Goal: Navigation & Orientation: Understand site structure

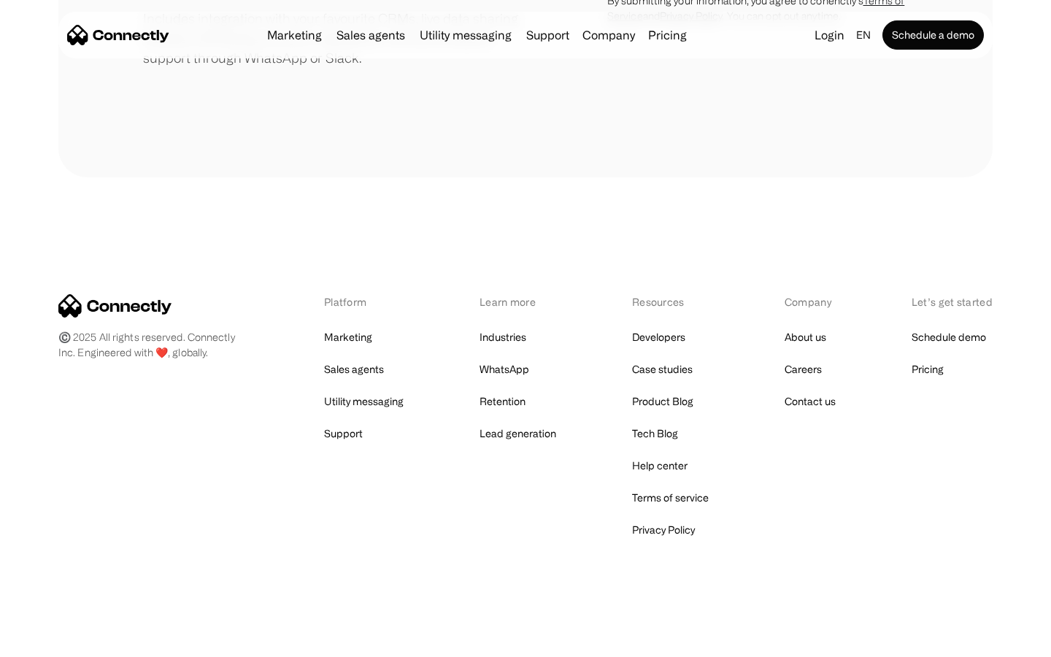
scroll to position [678, 0]
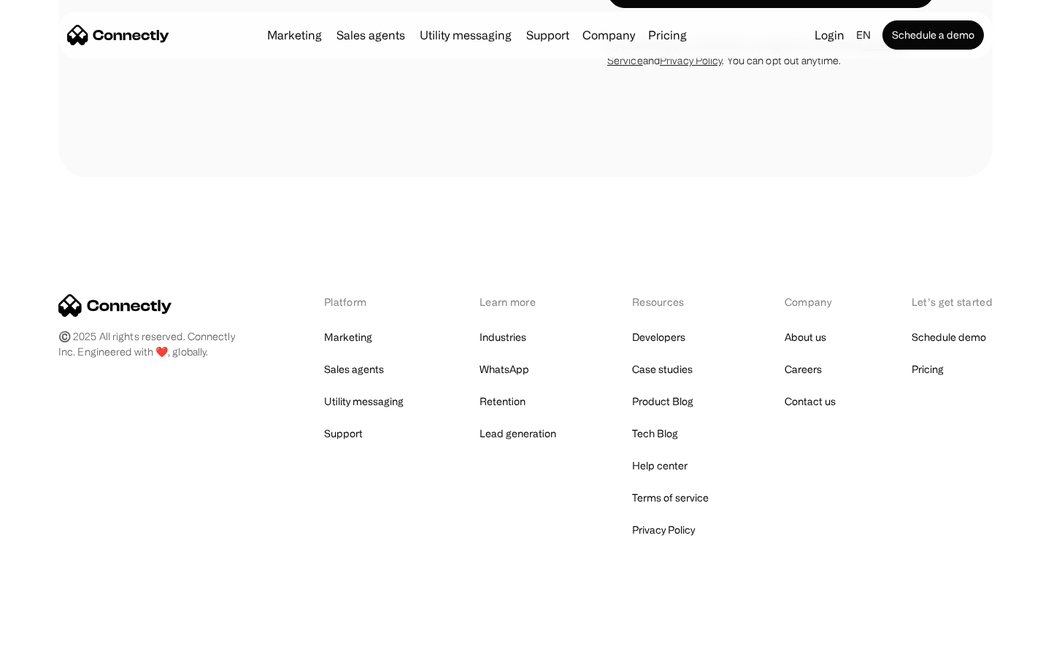
scroll to position [5193, 0]
